Goal: Task Accomplishment & Management: Complete application form

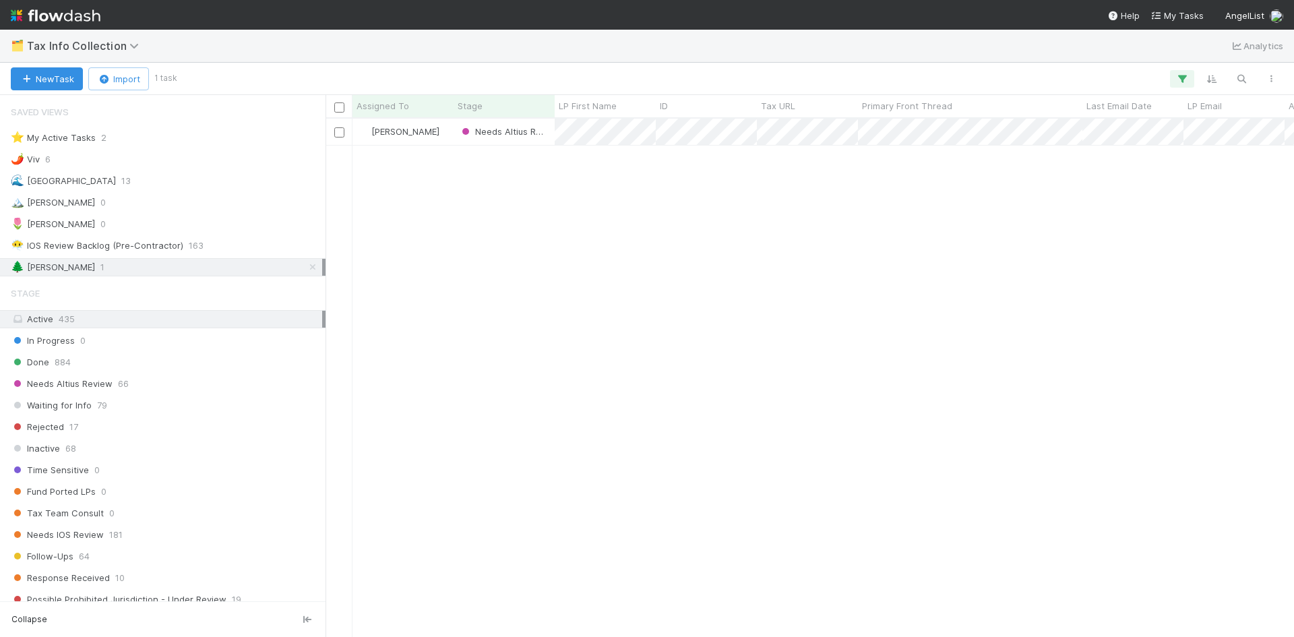
scroll to position [508, 959]
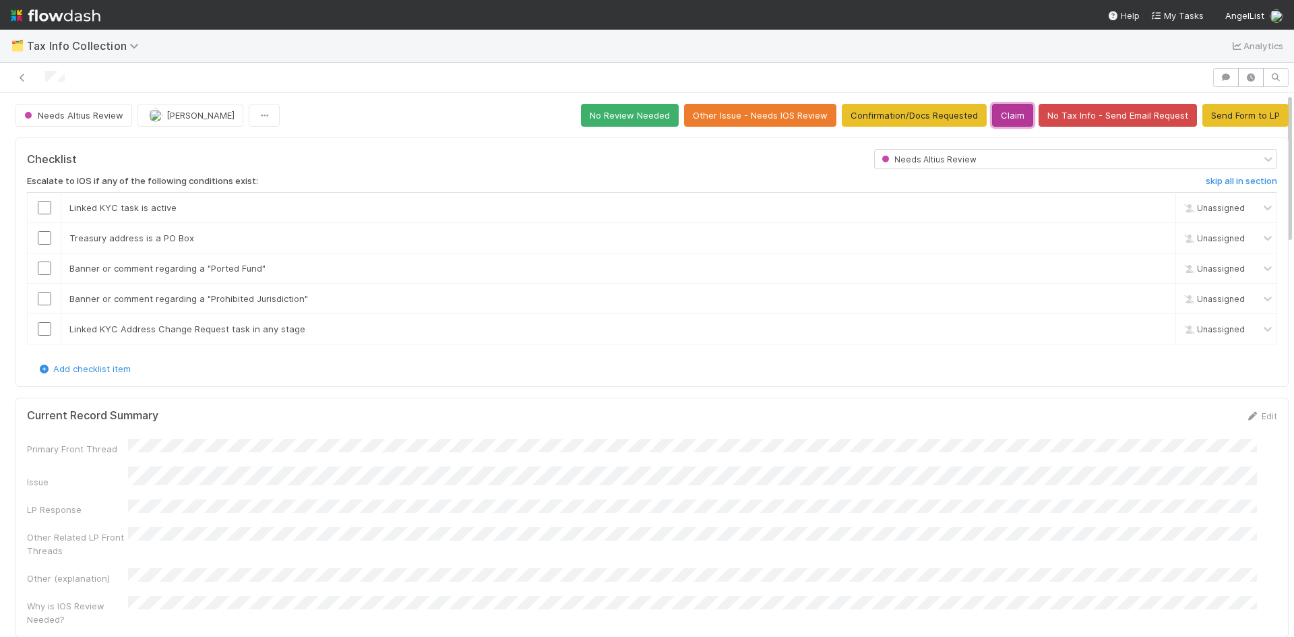
click at [1005, 115] on button "Claim" at bounding box center [1012, 115] width 41 height 23
click at [1237, 122] on button "Send Form to LP" at bounding box center [1246, 115] width 86 height 23
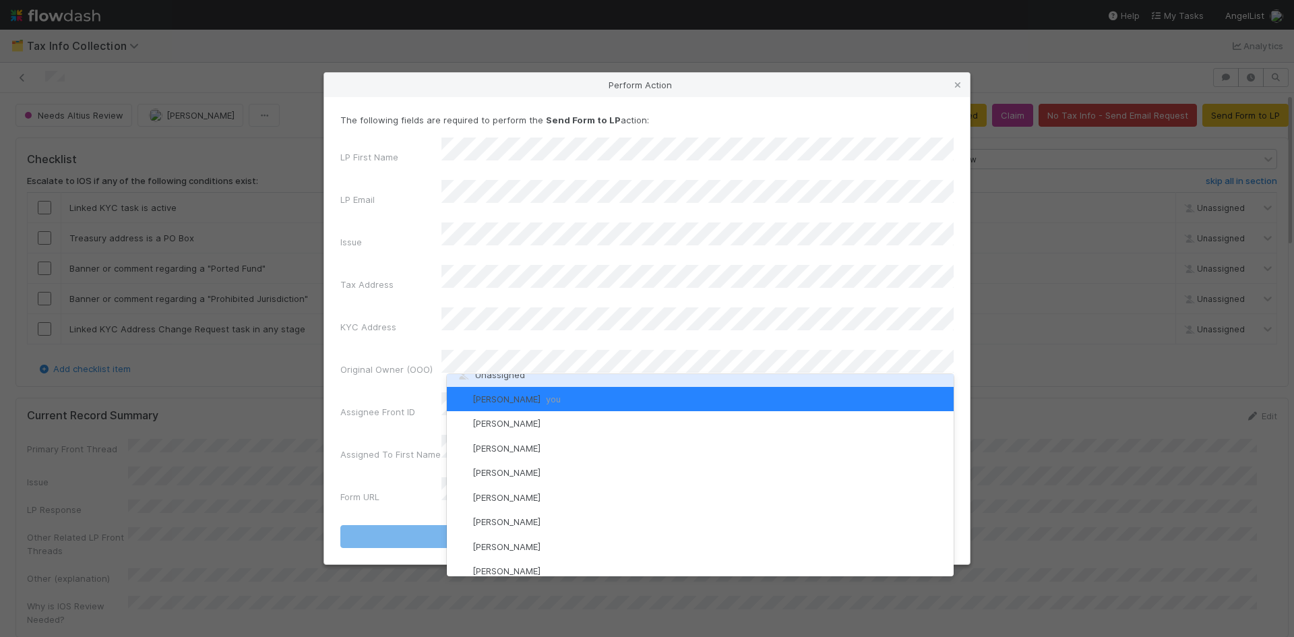
scroll to position [13, 0]
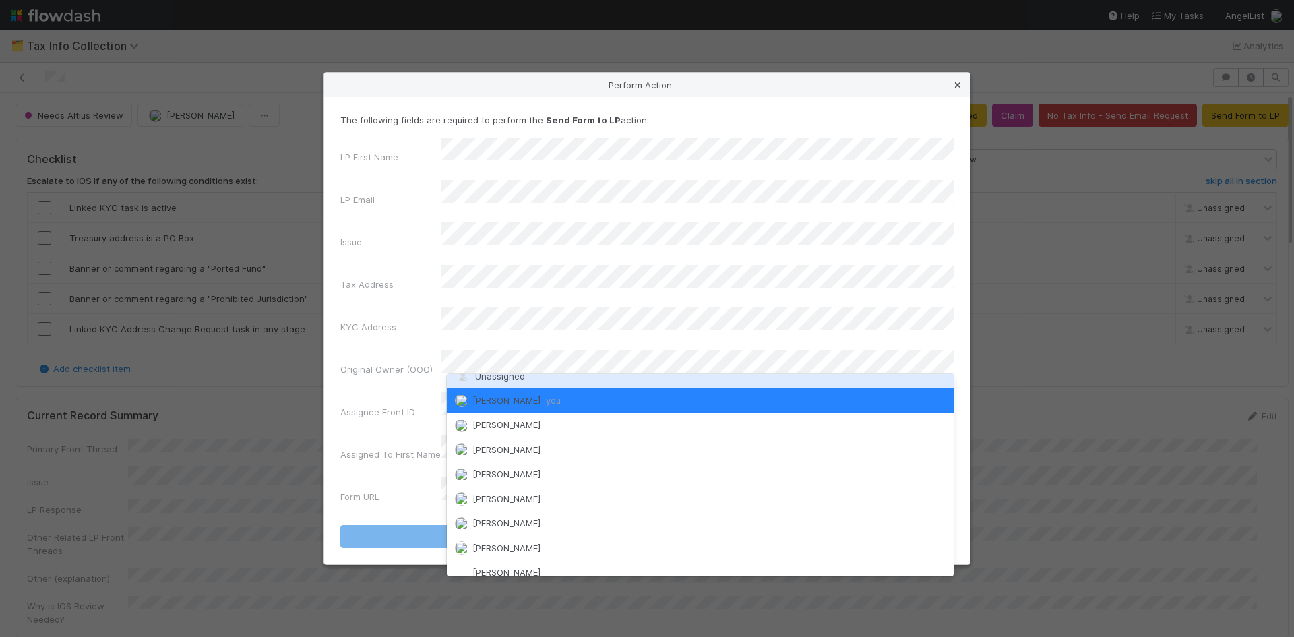
click at [959, 90] on icon at bounding box center [957, 85] width 13 height 9
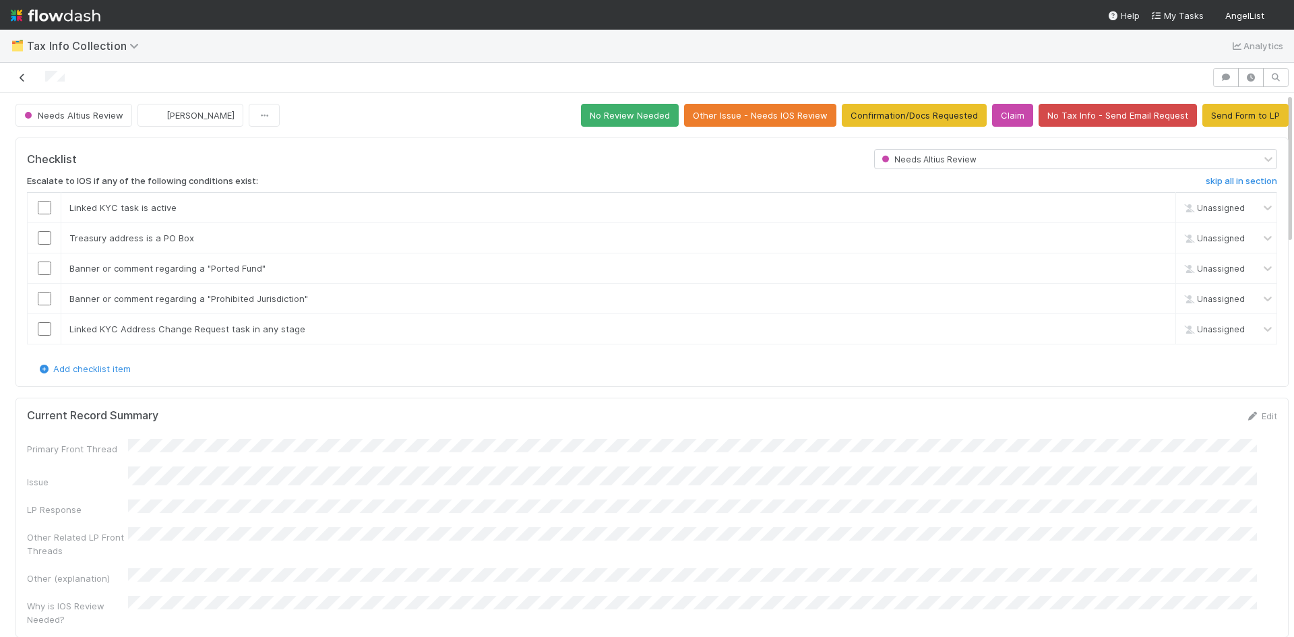
click at [24, 82] on link at bounding box center [22, 77] width 13 height 13
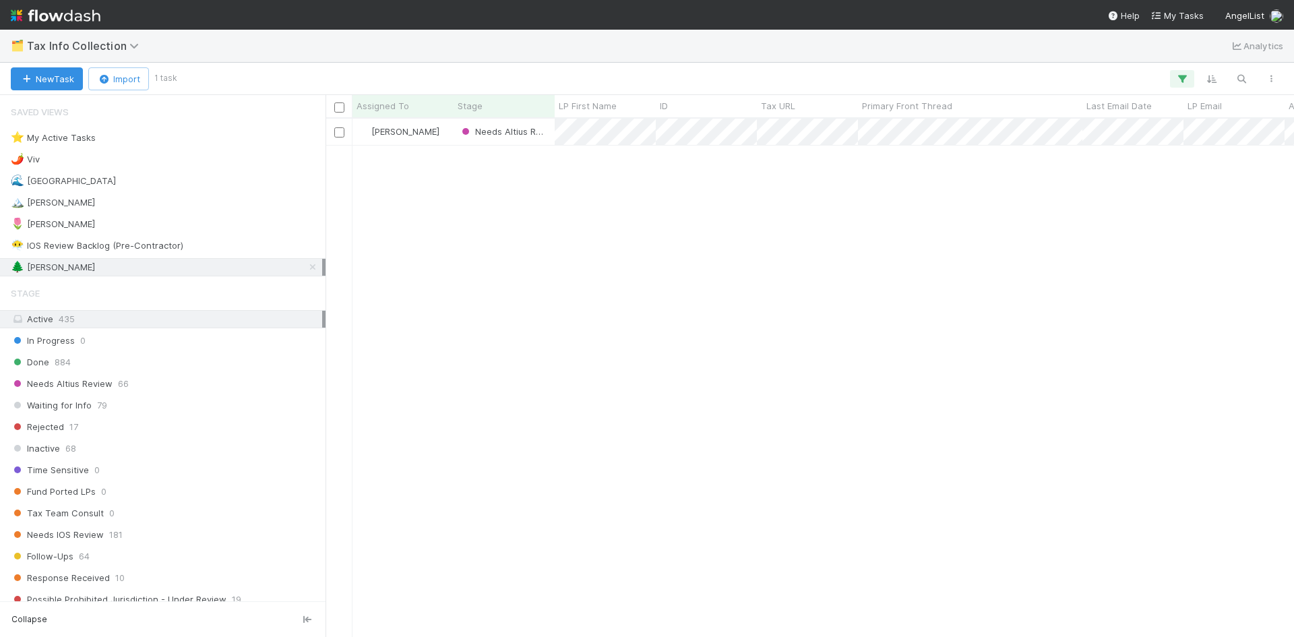
scroll to position [508, 959]
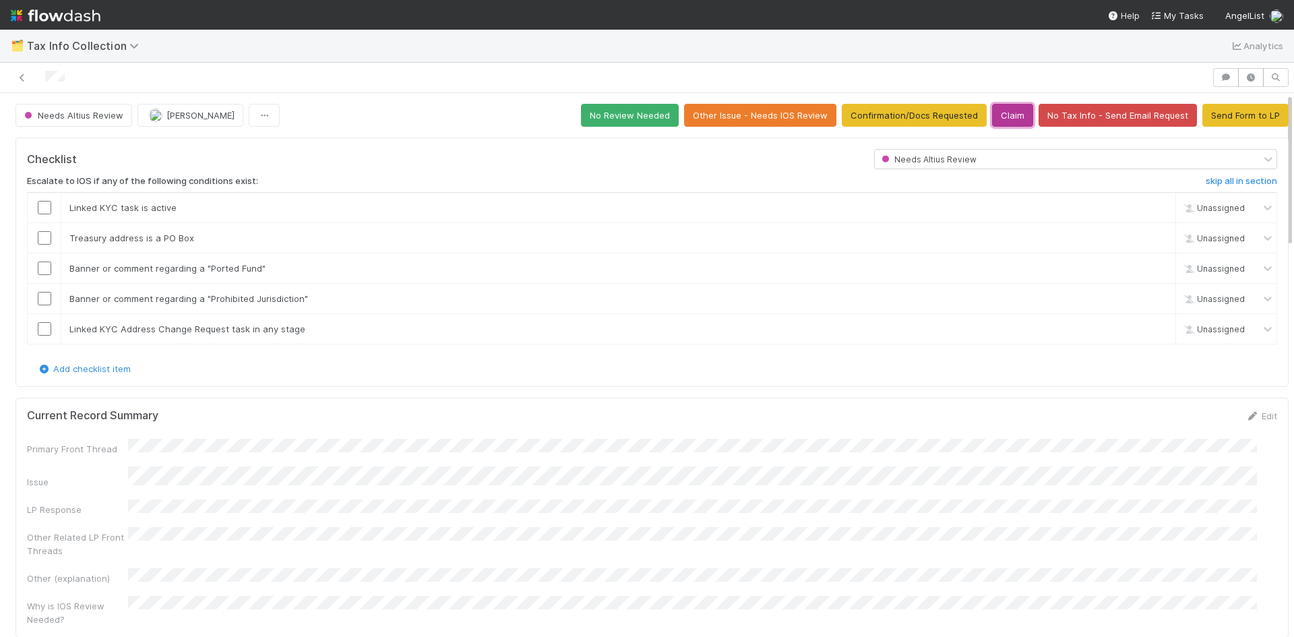
click at [992, 113] on button "Claim" at bounding box center [1012, 115] width 41 height 23
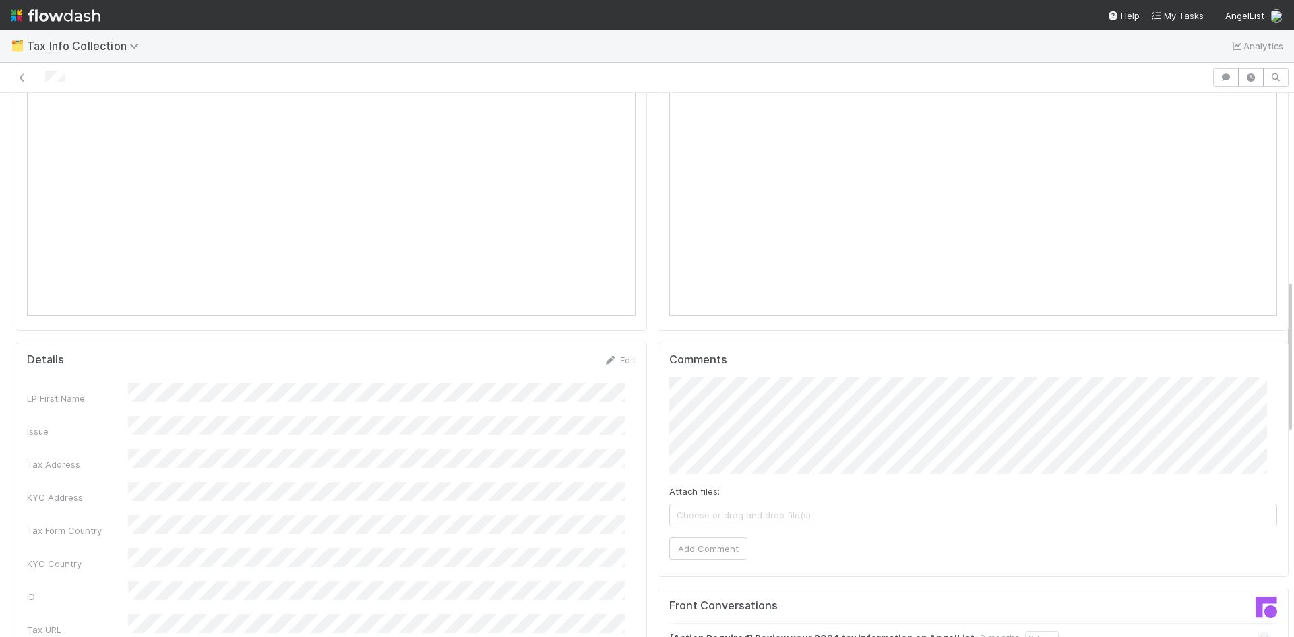
scroll to position [809, 0]
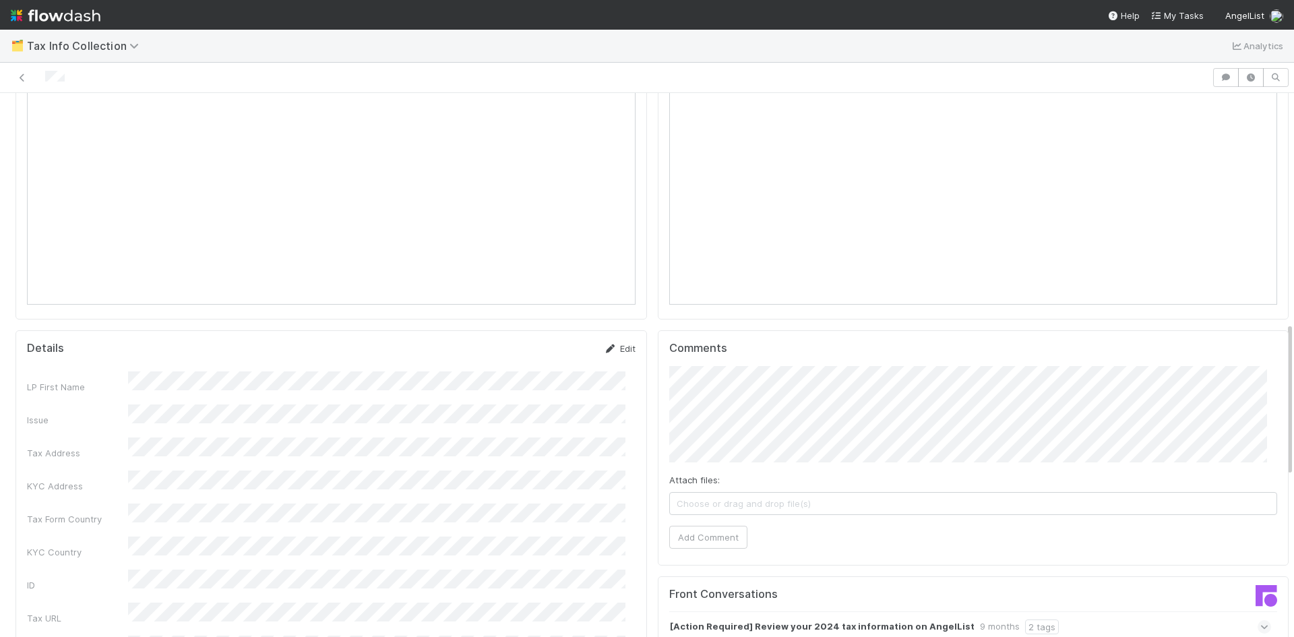
click at [616, 343] on link "Edit" at bounding box center [620, 348] width 32 height 11
click at [552, 342] on button "Save" at bounding box center [564, 353] width 38 height 23
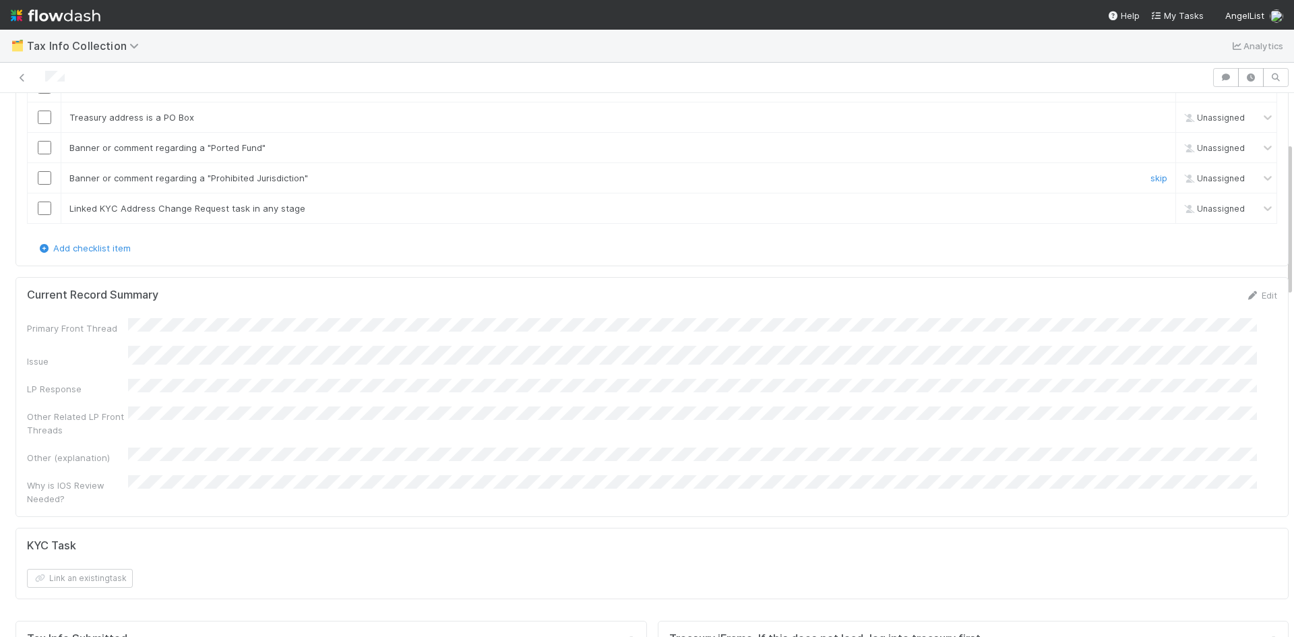
scroll to position [0, 0]
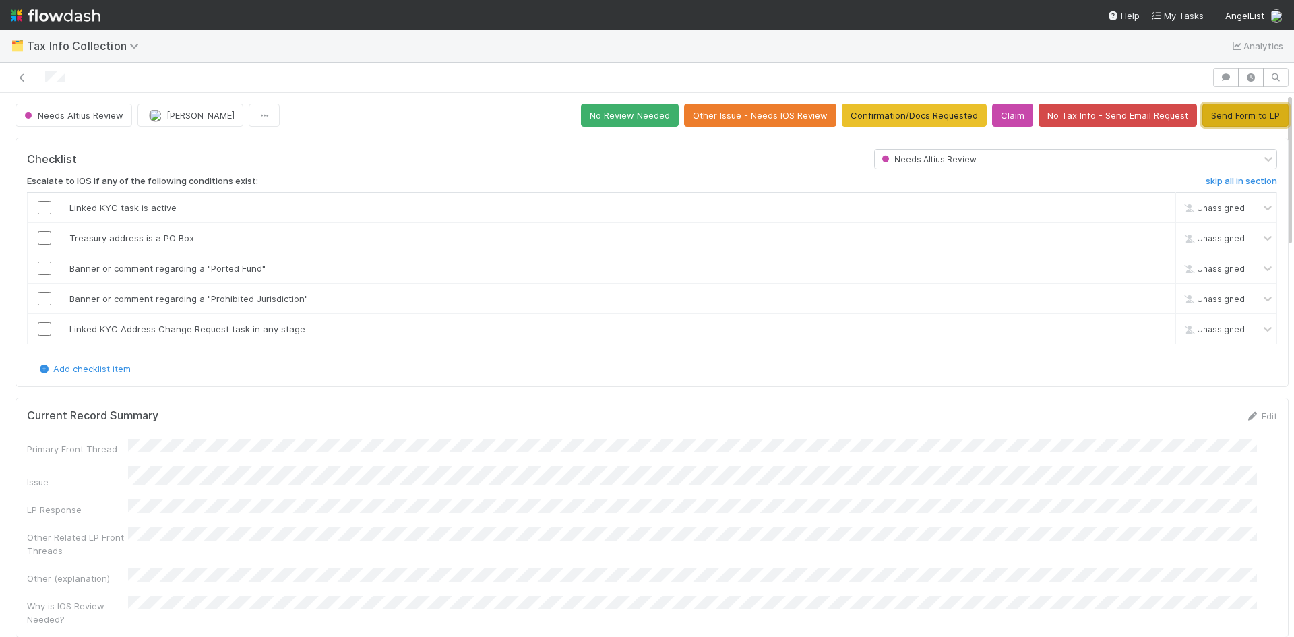
click at [1221, 109] on button "Send Form to LP" at bounding box center [1246, 115] width 86 height 23
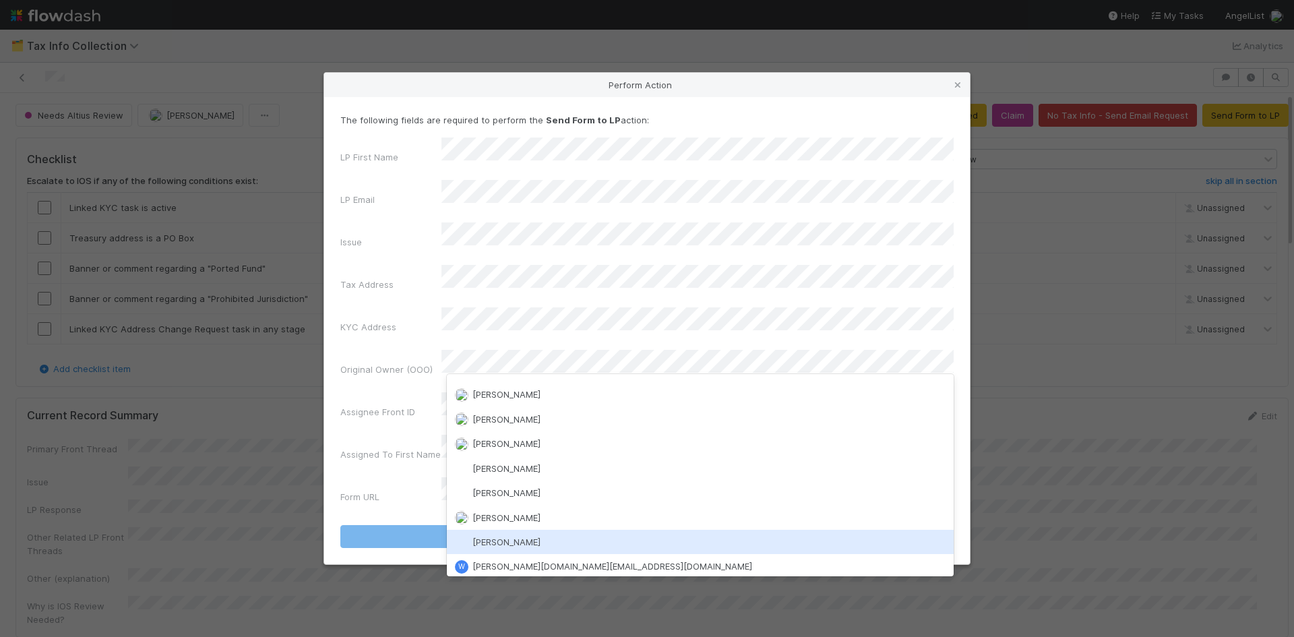
scroll to position [417, 0]
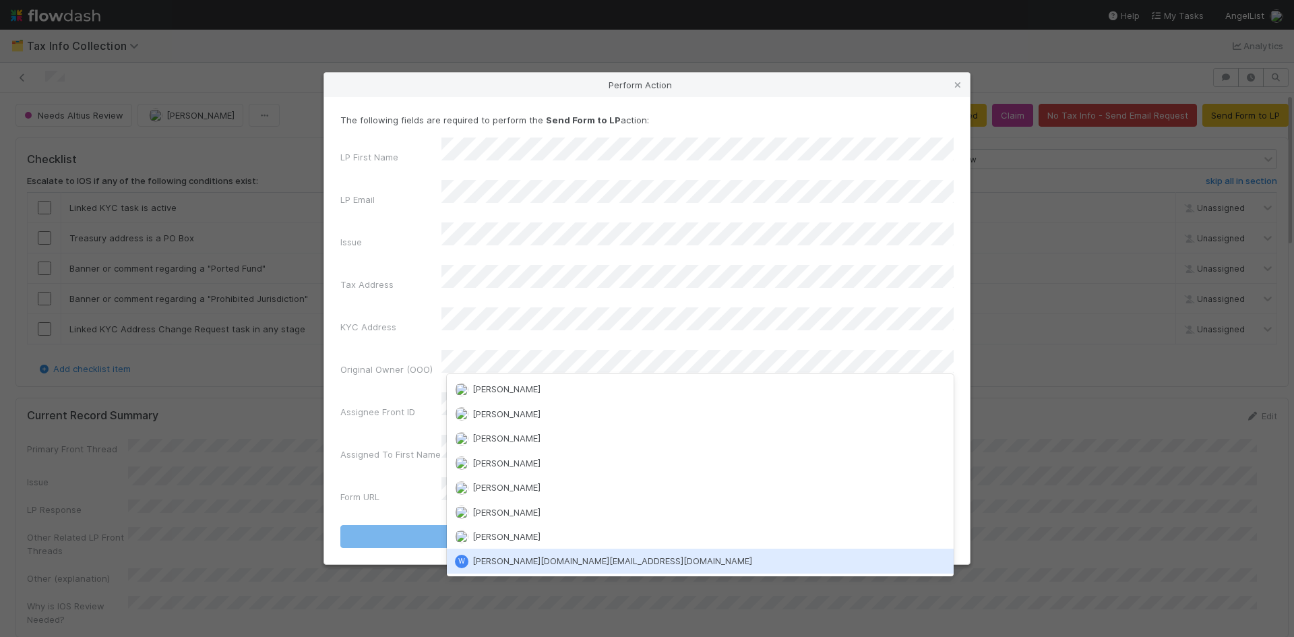
click at [570, 564] on span "[PERSON_NAME][DOMAIN_NAME][EMAIL_ADDRESS][DOMAIN_NAME]" at bounding box center [613, 560] width 280 height 11
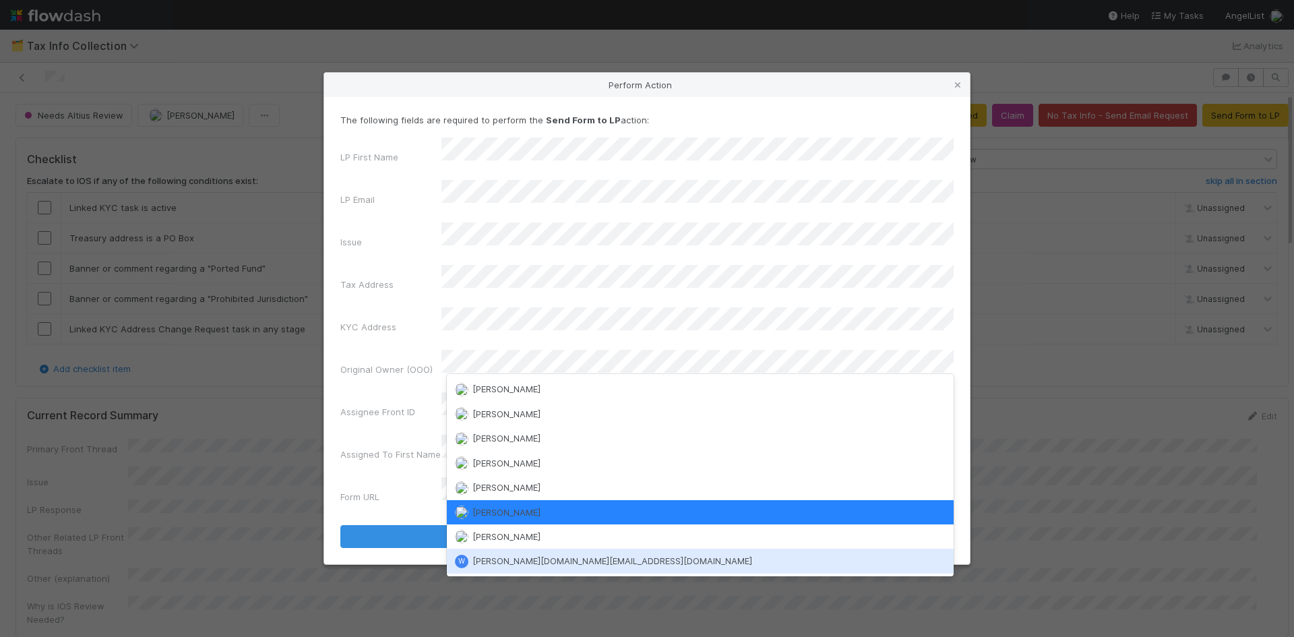
click at [536, 571] on div "W william.axalan.vi@belltowerfunds.com" at bounding box center [700, 561] width 507 height 24
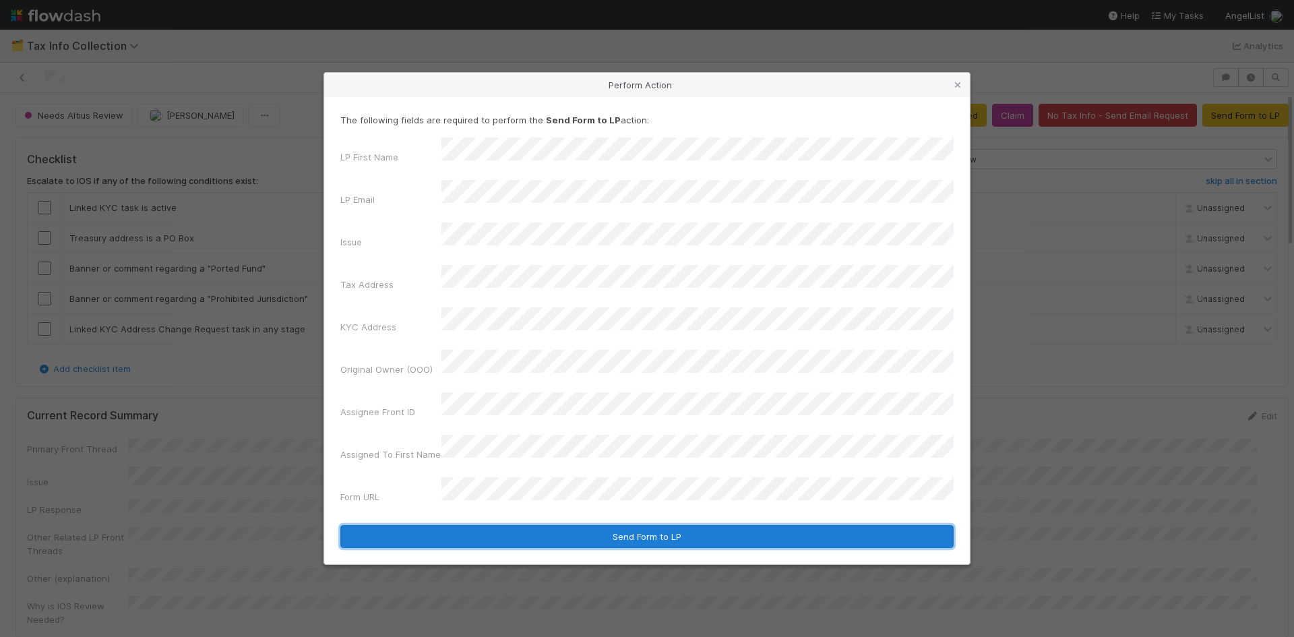
click at [642, 525] on button "Send Form to LP" at bounding box center [646, 536] width 613 height 23
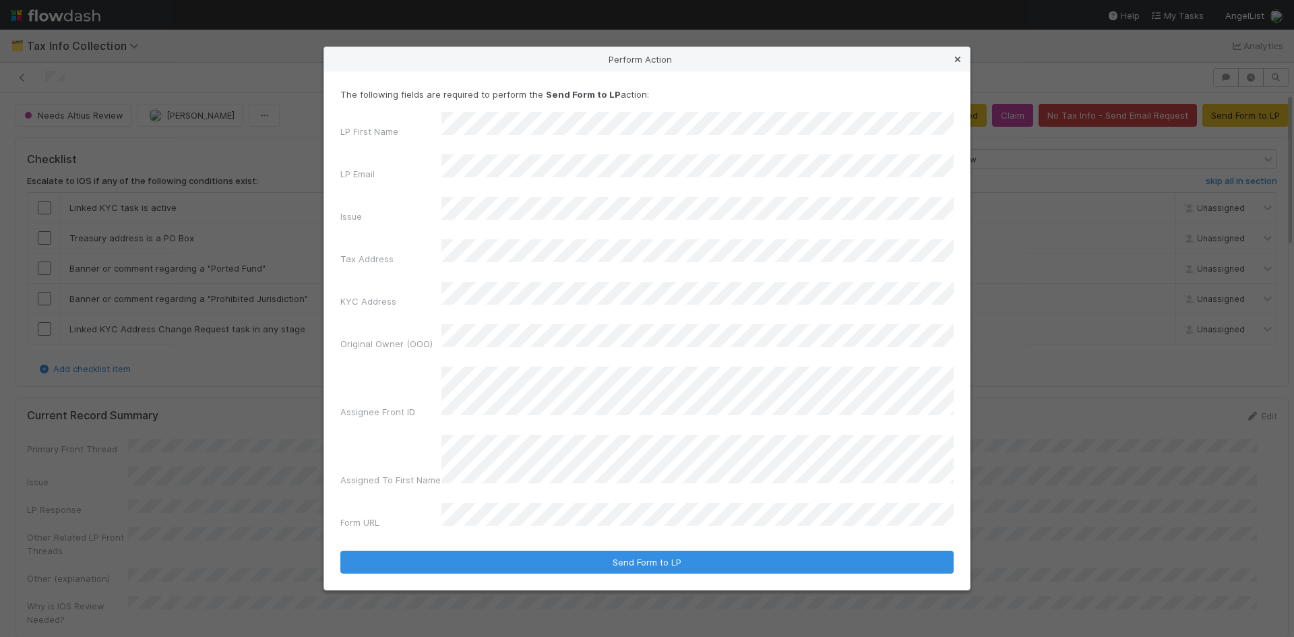
click at [959, 64] on icon at bounding box center [957, 59] width 13 height 9
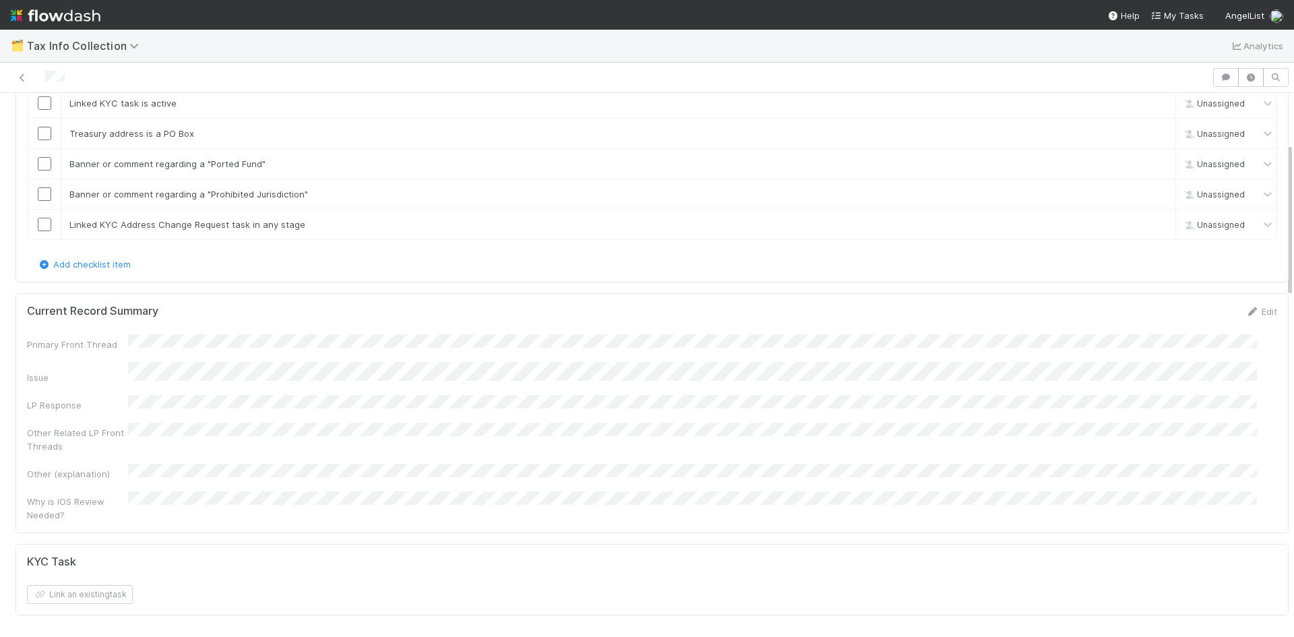
scroll to position [0, 0]
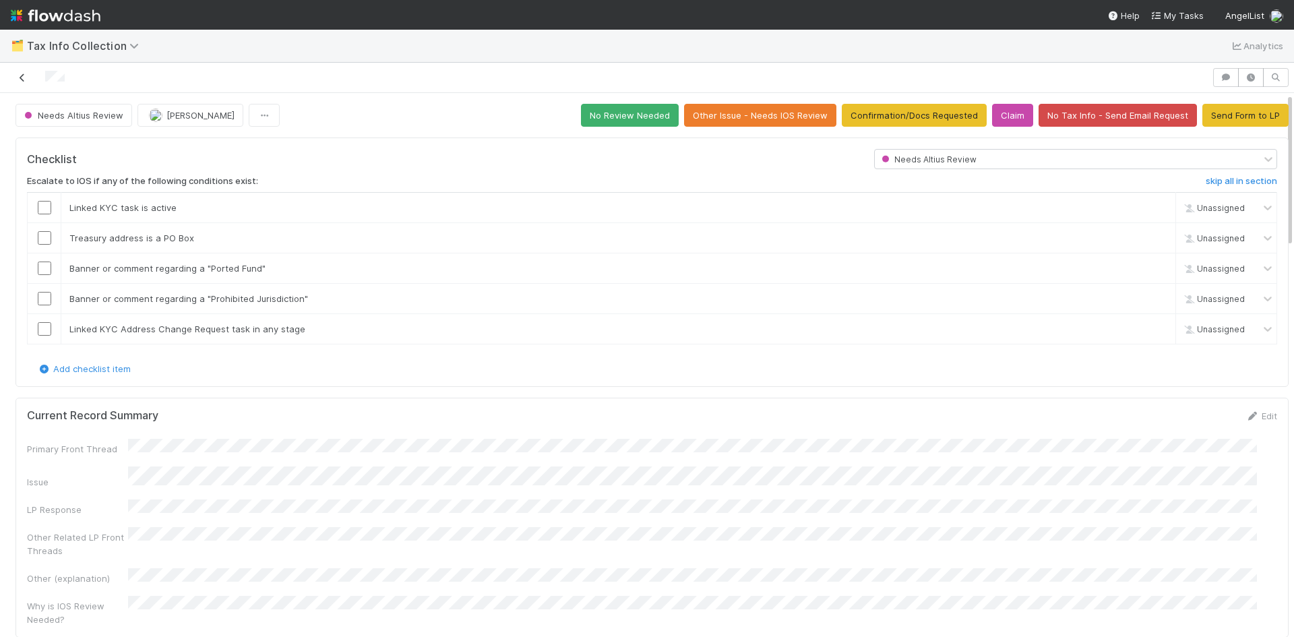
click at [20, 77] on icon at bounding box center [22, 77] width 13 height 9
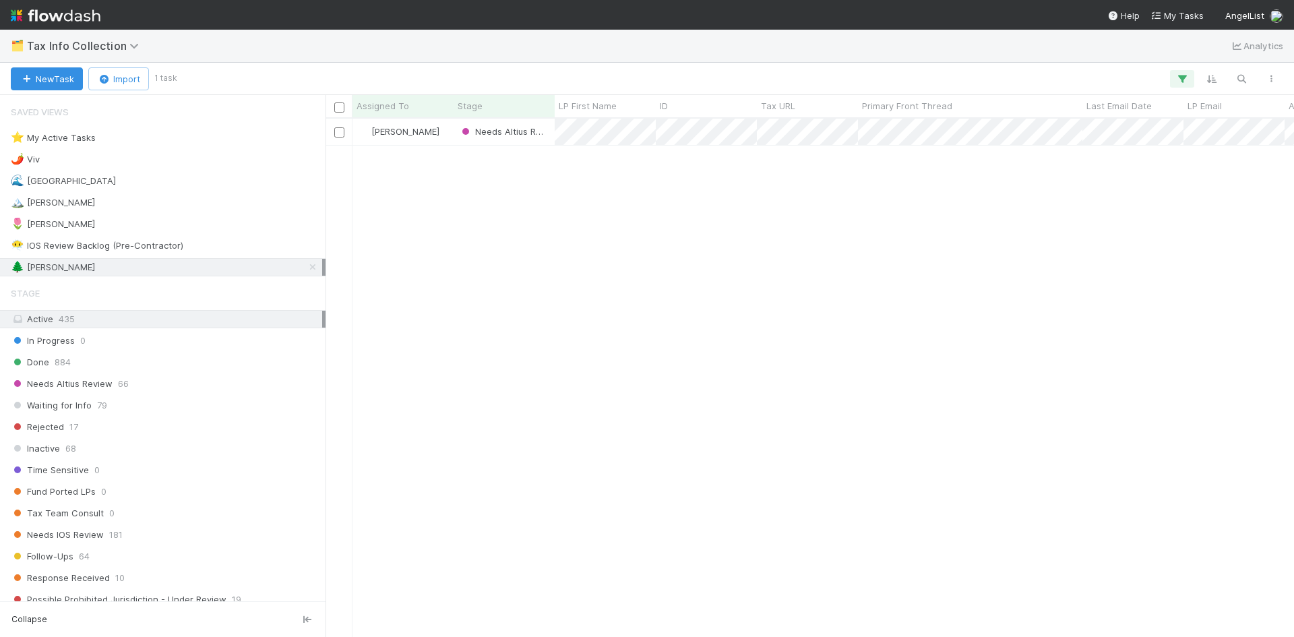
scroll to position [508, 959]
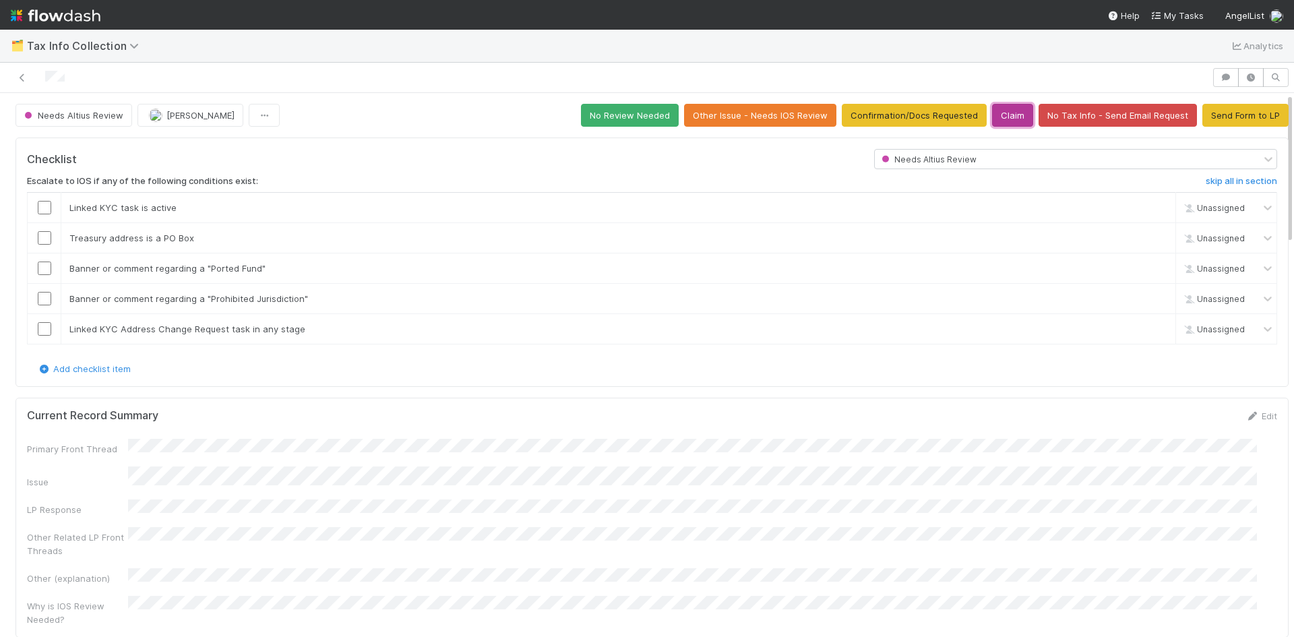
click at [1002, 113] on button "Claim" at bounding box center [1012, 115] width 41 height 23
click at [1227, 121] on button "Send Form to LP" at bounding box center [1246, 115] width 86 height 23
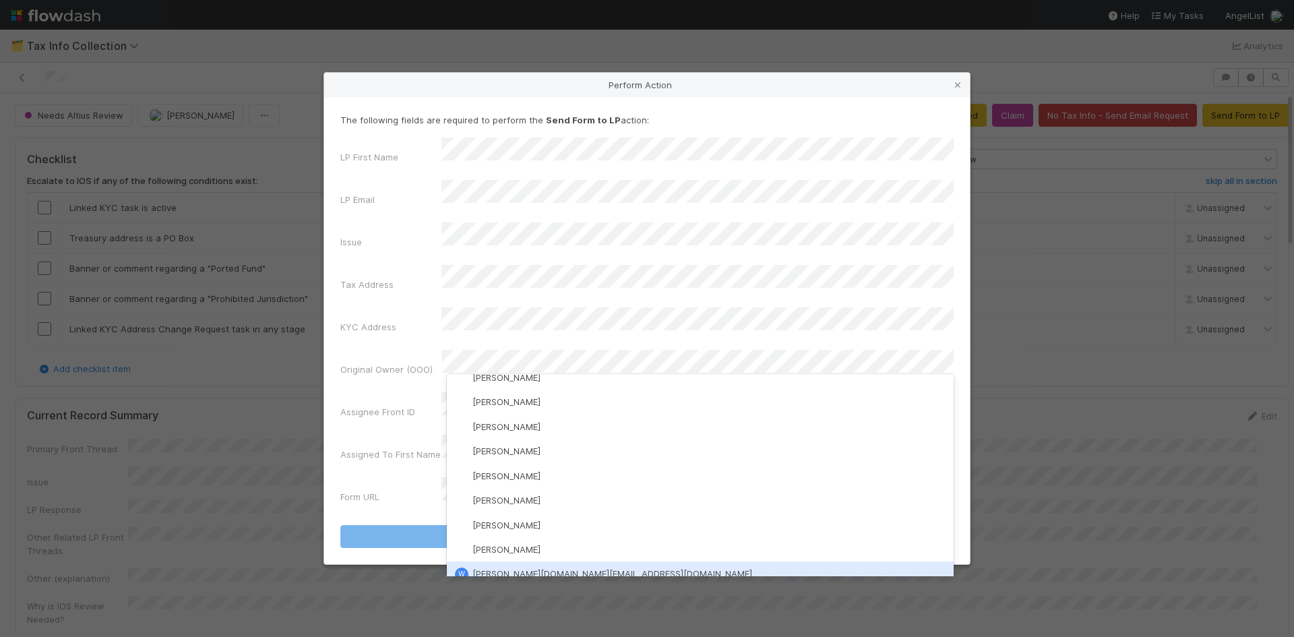
scroll to position [417, 0]
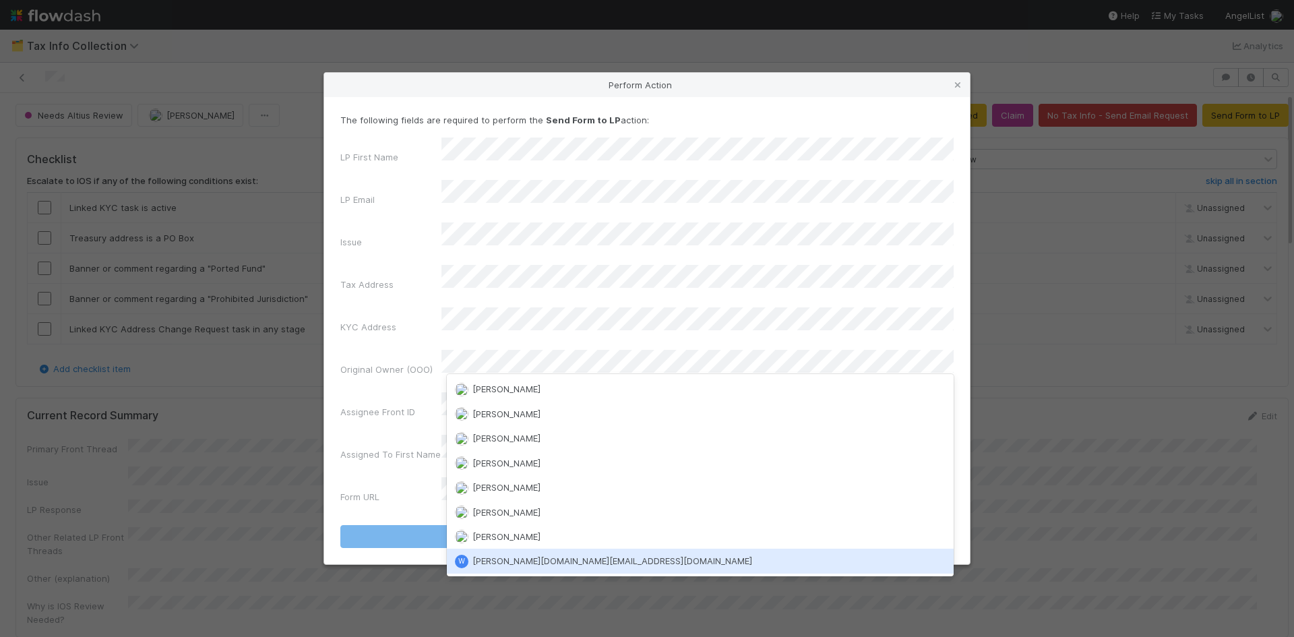
click at [545, 560] on span "[PERSON_NAME][DOMAIN_NAME][EMAIL_ADDRESS][DOMAIN_NAME]" at bounding box center [613, 560] width 280 height 11
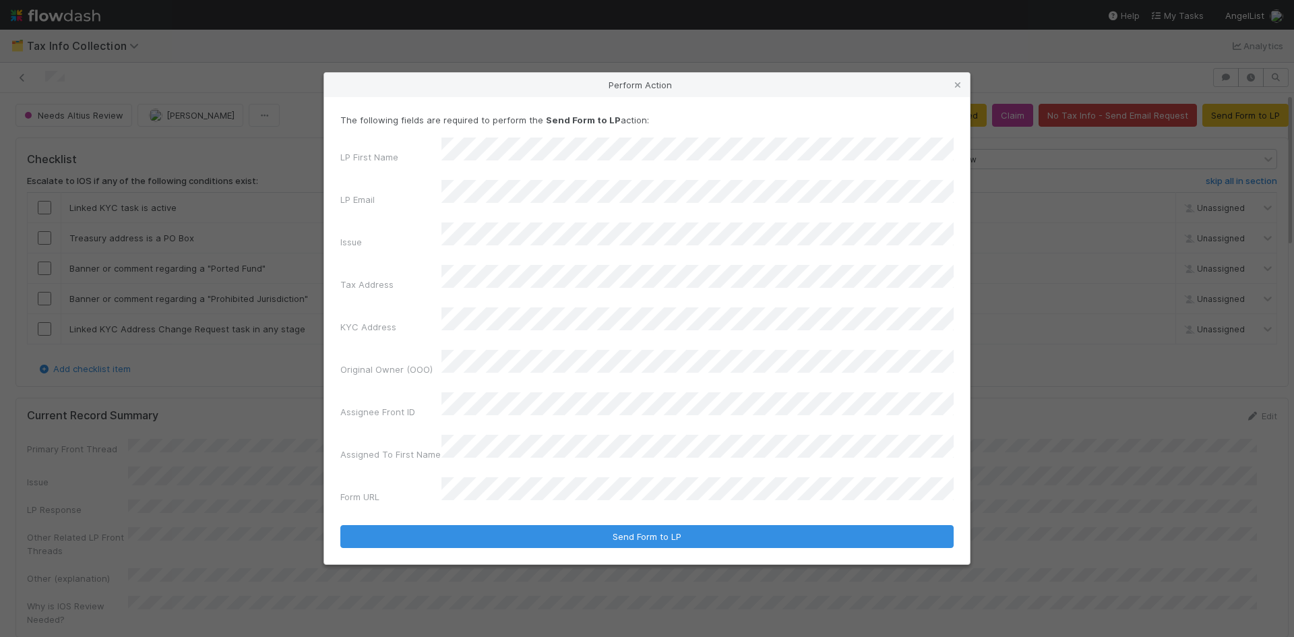
click at [948, 127] on p "The following fields are required to perform the Send Form to LP action:" at bounding box center [646, 119] width 613 height 13
click at [963, 486] on div "The following fields are required to perform the Send Form to LP action: LP Fir…" at bounding box center [647, 330] width 646 height 467
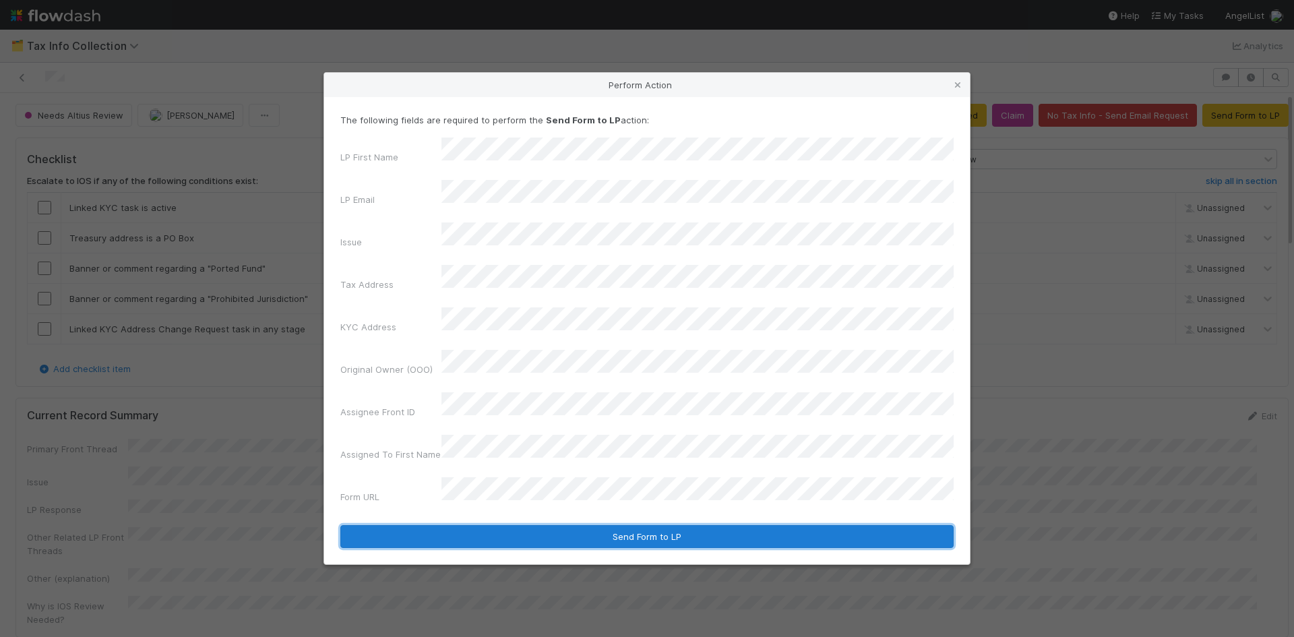
click at [694, 525] on button "Send Form to LP" at bounding box center [646, 536] width 613 height 23
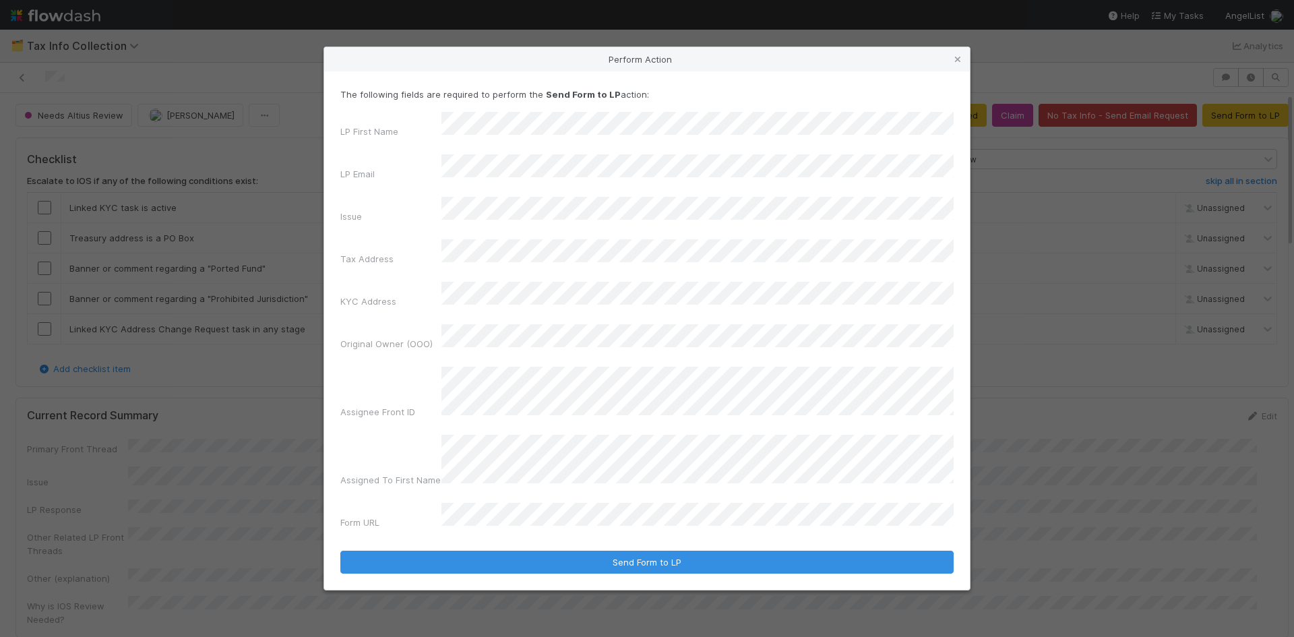
click at [1056, 440] on div "Perform Action The following fields are required to perform the Send Form to LP…" at bounding box center [647, 318] width 1294 height 637
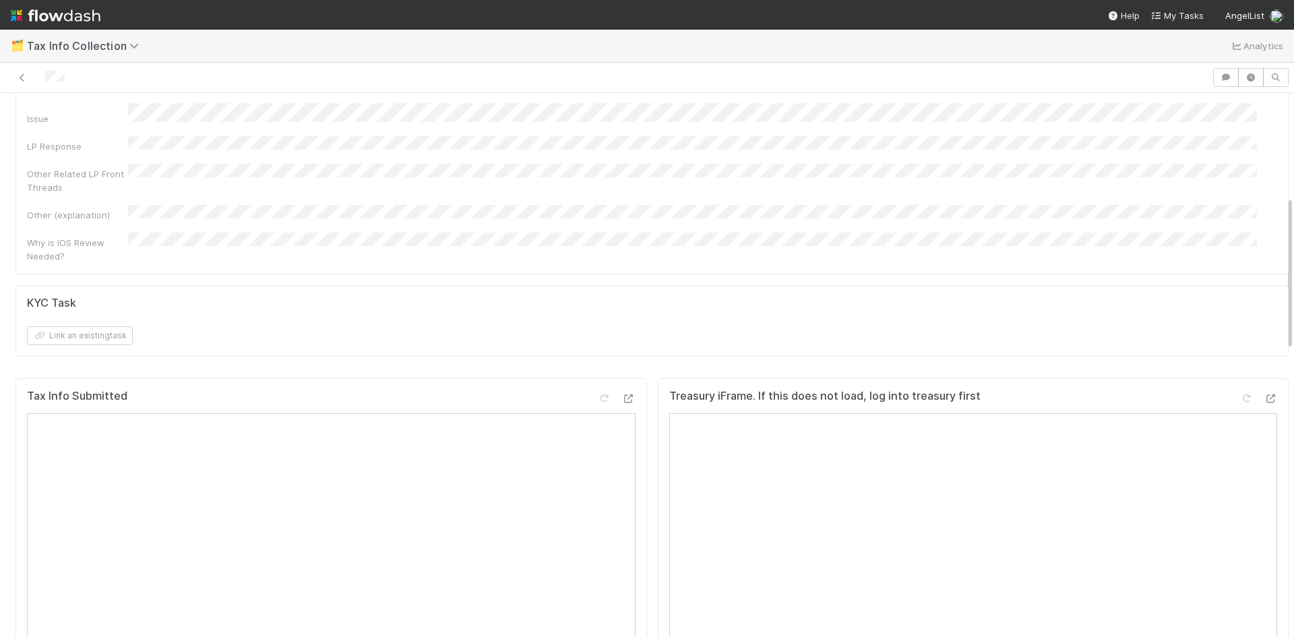
scroll to position [0, 0]
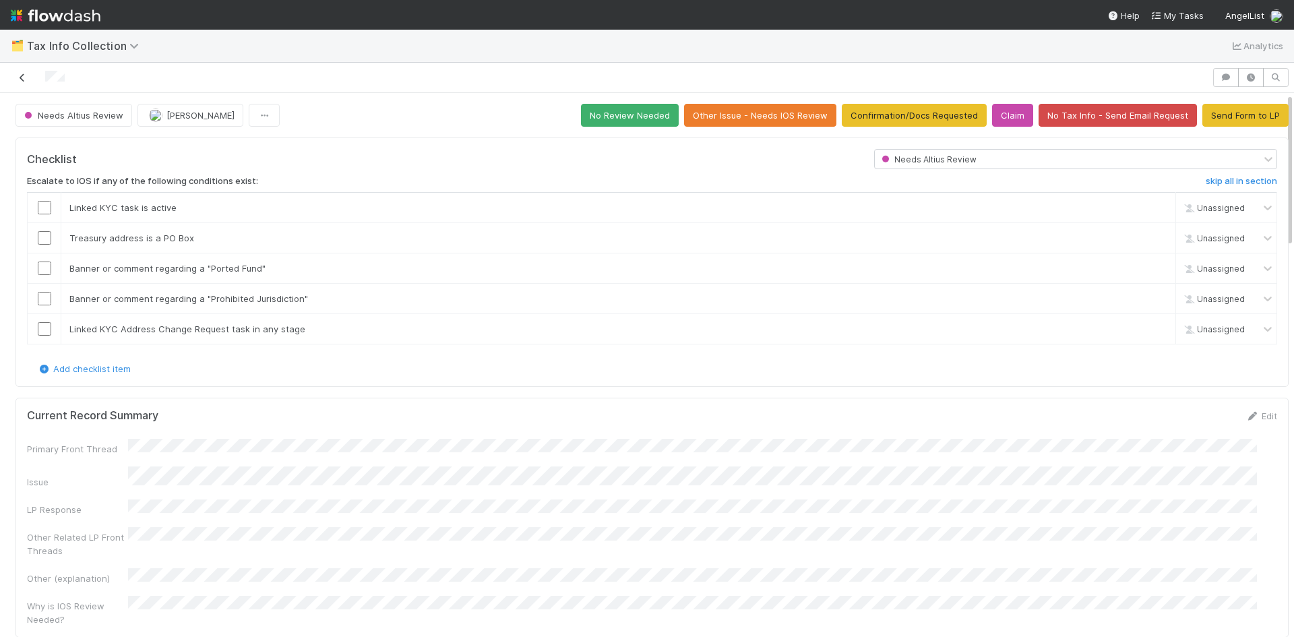
click at [21, 83] on link at bounding box center [22, 77] width 13 height 13
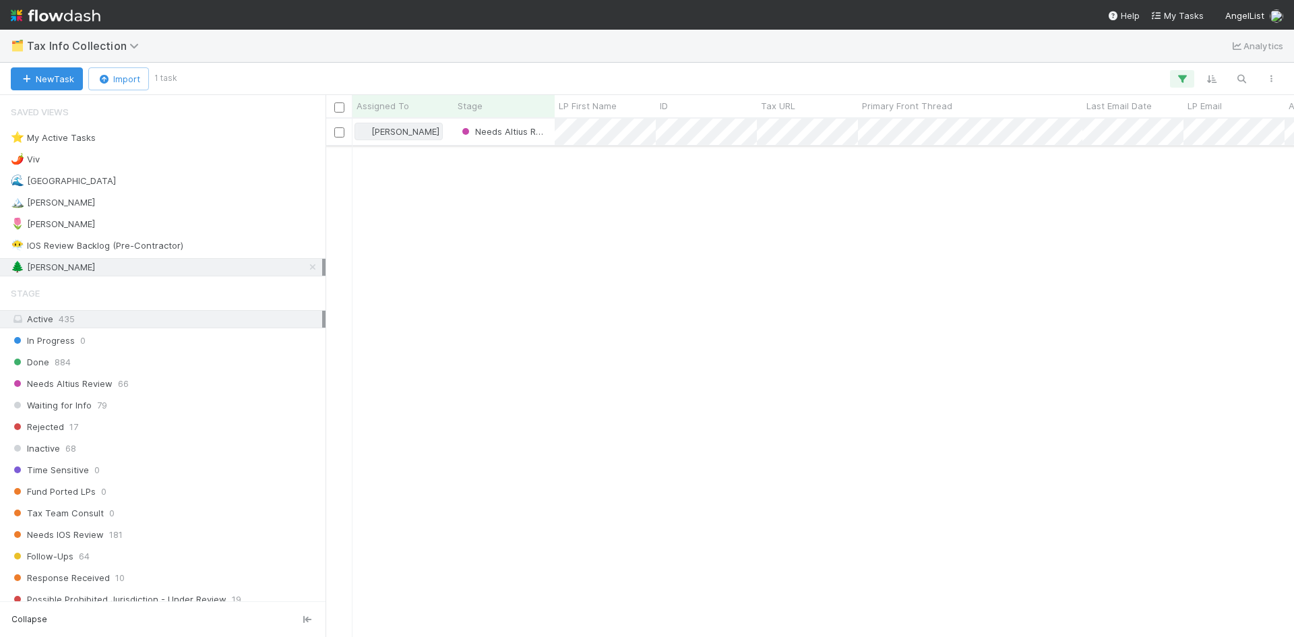
scroll to position [508, 959]
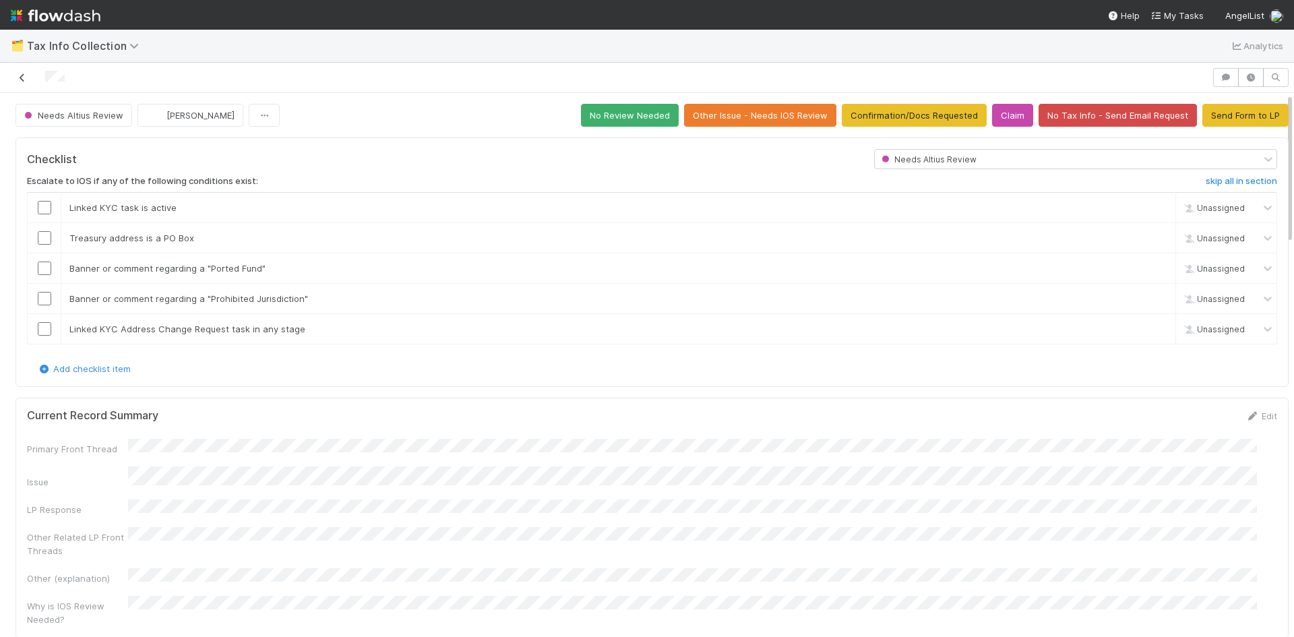
click at [28, 83] on link at bounding box center [22, 77] width 13 height 13
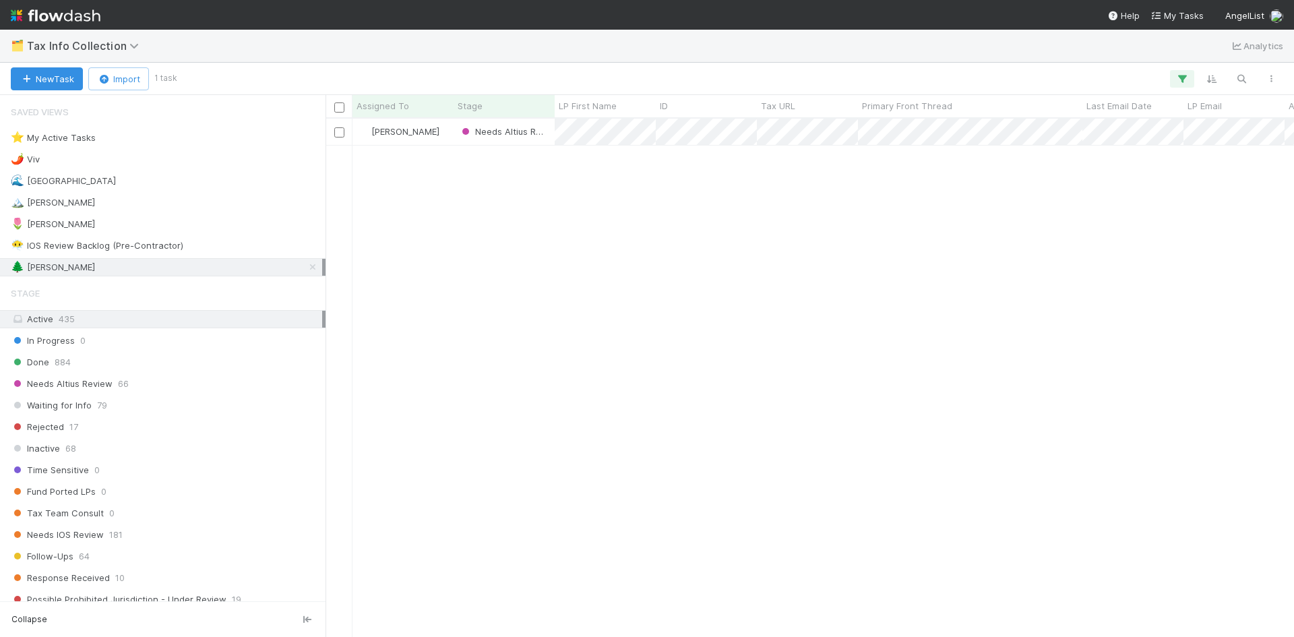
scroll to position [508, 959]
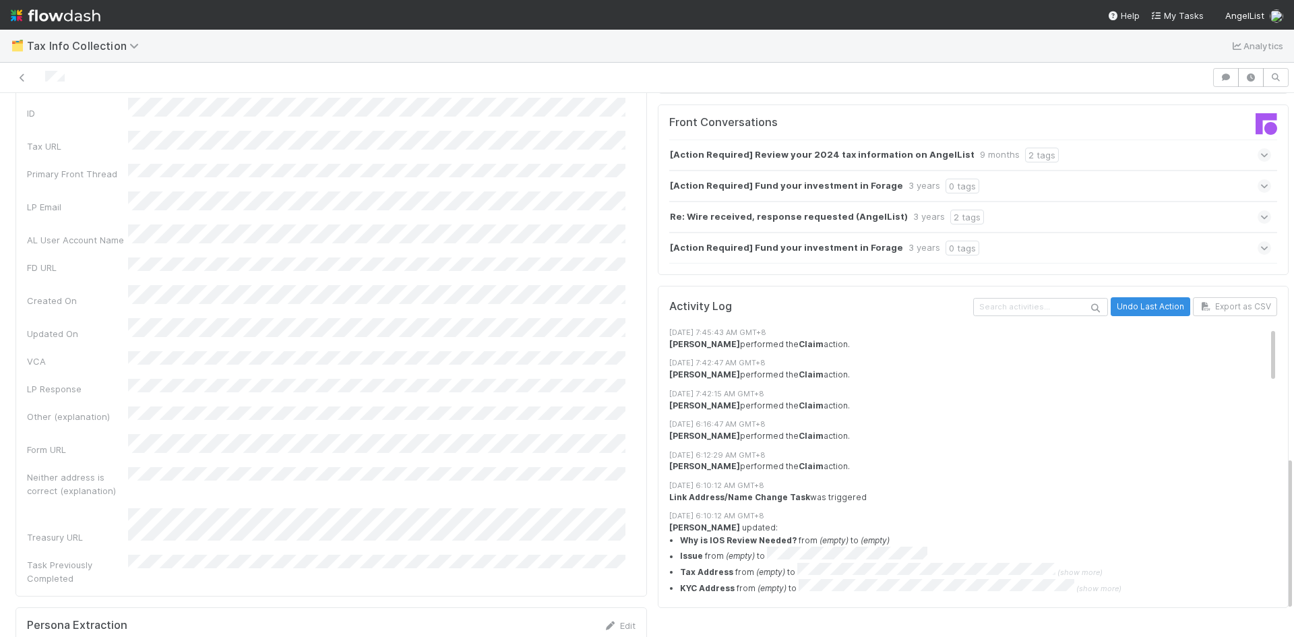
click at [1148, 491] on div "Link Address/Name Change Task was triggered" at bounding box center [978, 497] width 619 height 12
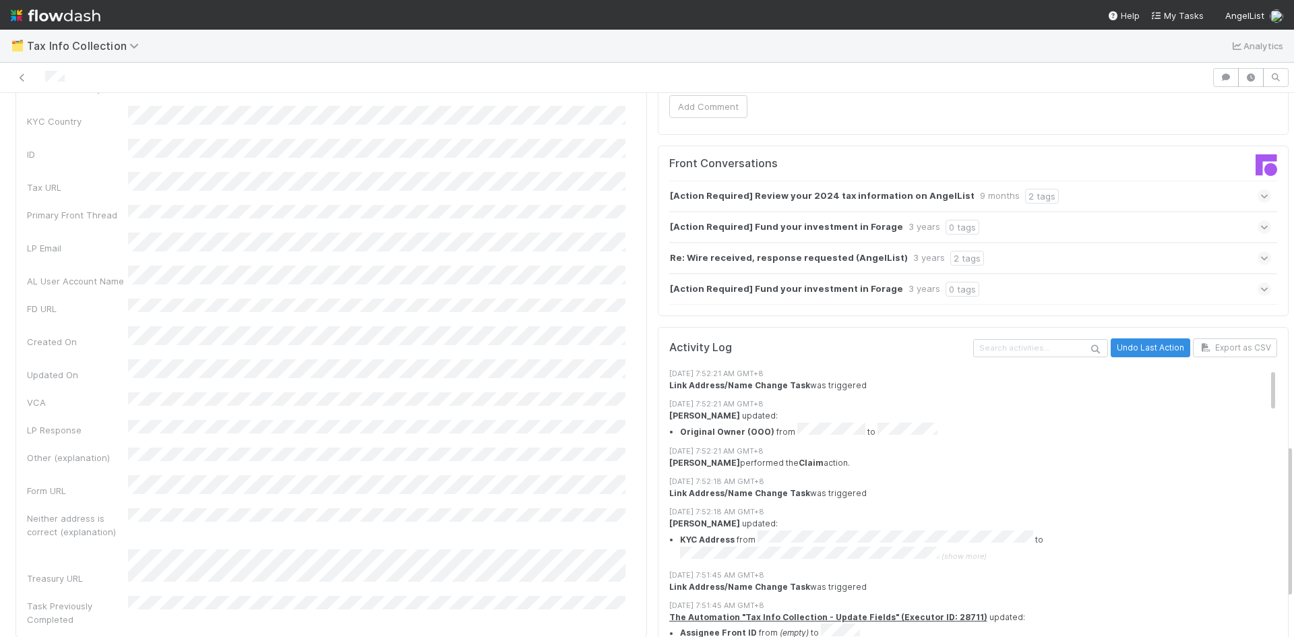
scroll to position [1025, 0]
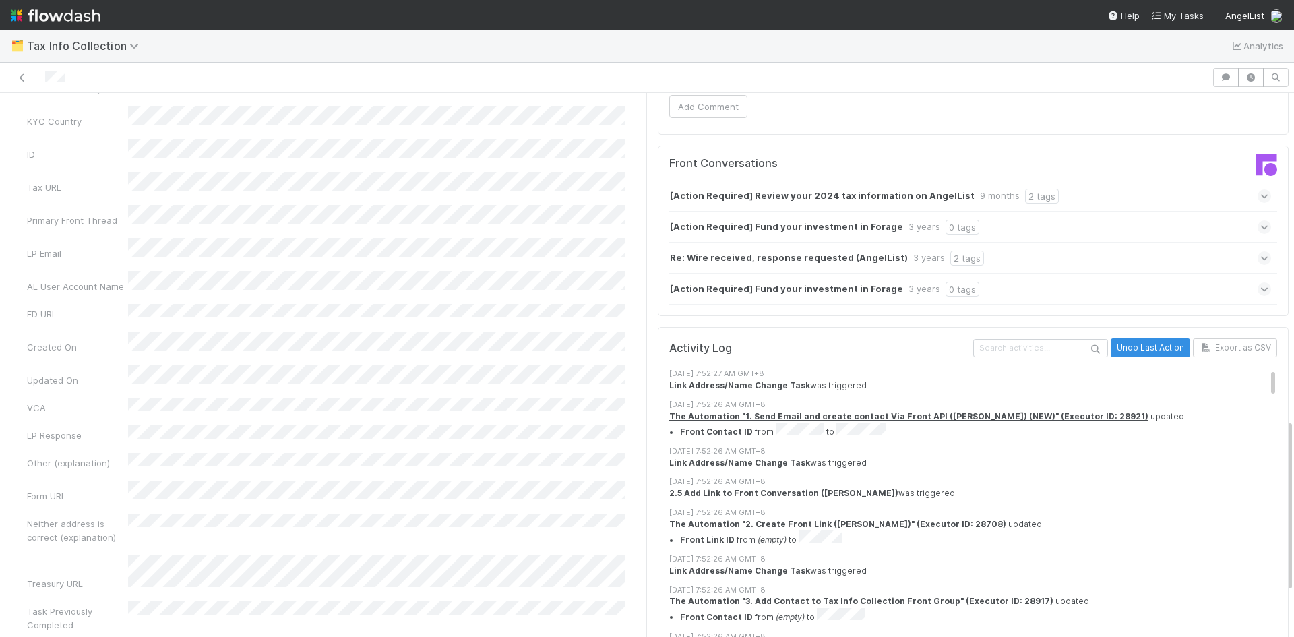
click at [1012, 487] on div "2.5 Add Link to Front Conversation (Lou) was triggered" at bounding box center [978, 493] width 619 height 12
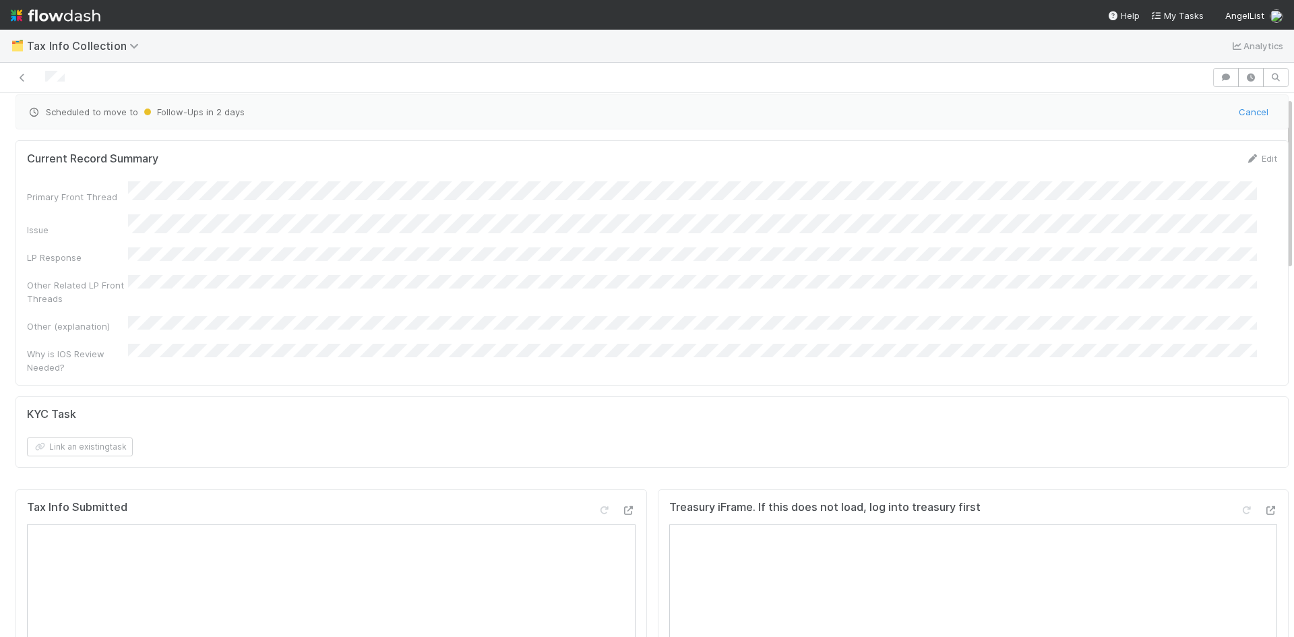
scroll to position [0, 0]
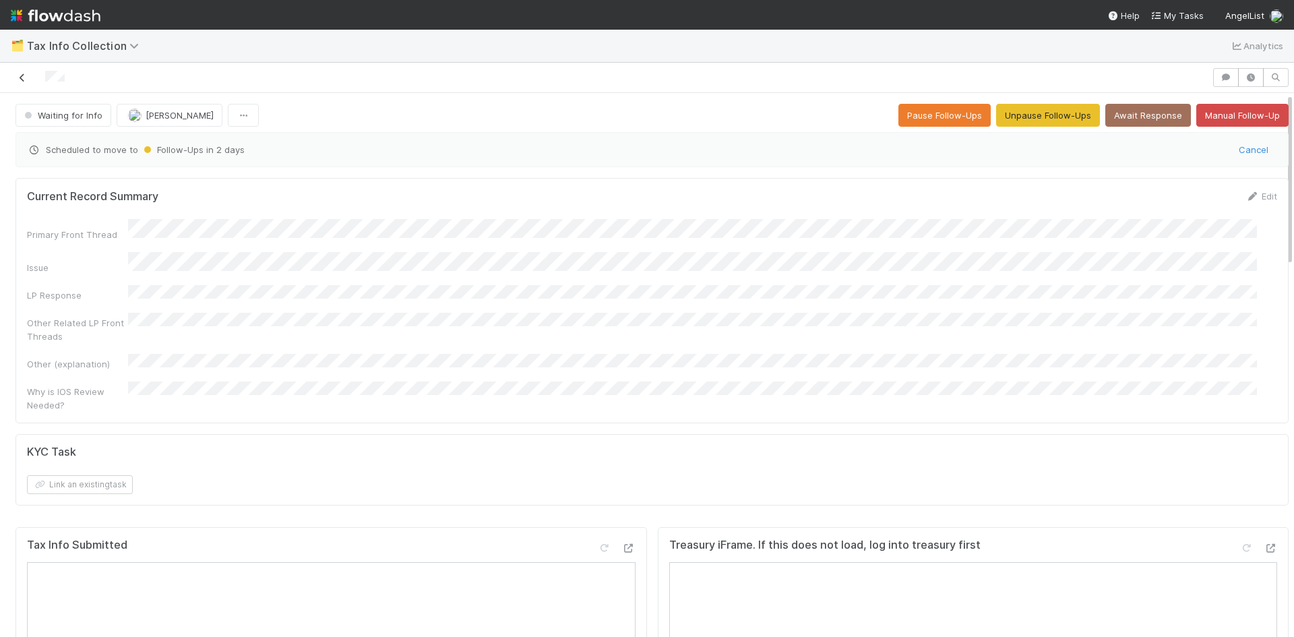
click at [18, 73] on icon at bounding box center [22, 77] width 13 height 9
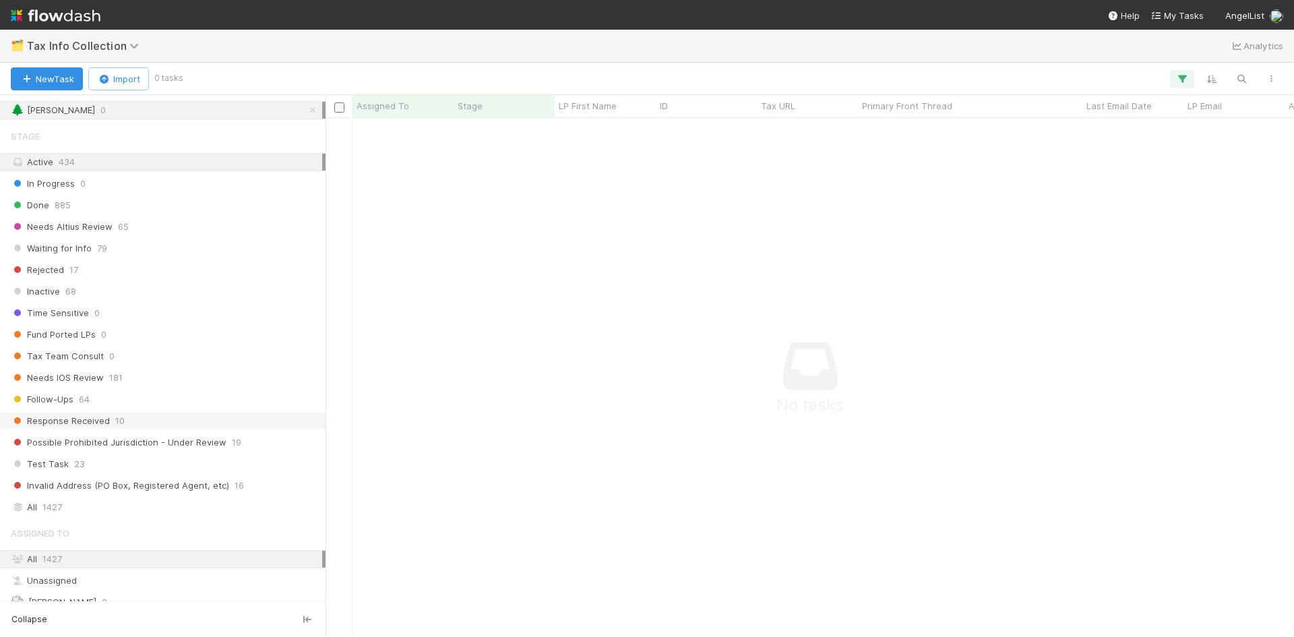
scroll to position [165, 0]
